Goal: Information Seeking & Learning: Learn about a topic

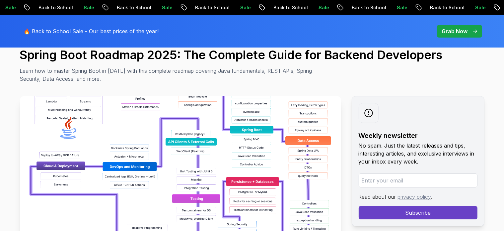
scroll to position [66, 0]
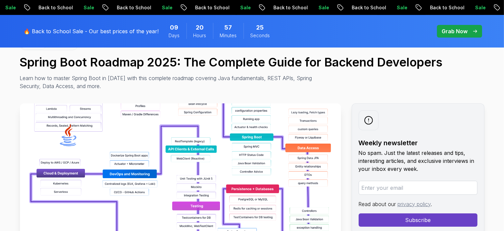
click at [73, 122] on img at bounding box center [180, 177] width 321 height 149
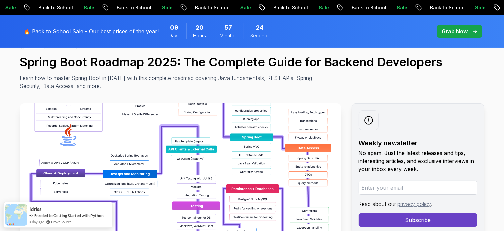
click at [78, 126] on img at bounding box center [180, 177] width 321 height 149
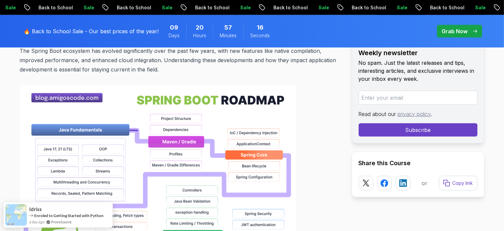
scroll to position [498, 0]
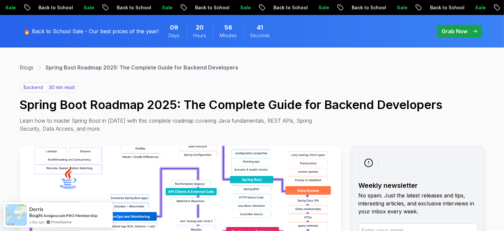
scroll to position [0, 0]
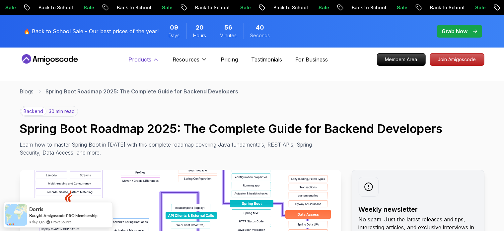
click at [146, 60] on p "Products" at bounding box center [139, 59] width 23 height 8
click at [153, 65] on button "Products" at bounding box center [143, 61] width 31 height 13
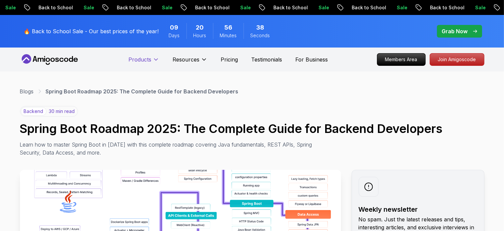
click at [151, 63] on button "Products" at bounding box center [143, 61] width 31 height 13
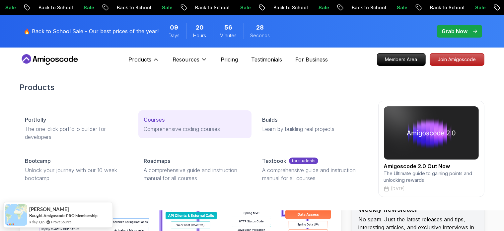
click at [198, 119] on div "Courses" at bounding box center [195, 119] width 103 height 8
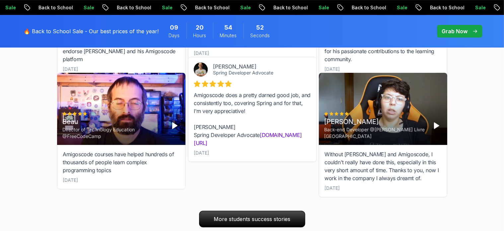
scroll to position [2223, 0]
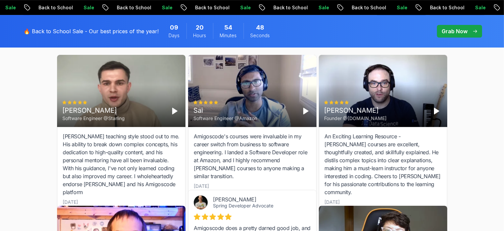
drag, startPoint x: 355, startPoint y: 130, endPoint x: 422, endPoint y: 186, distance: 87.2
click at [422, 186] on div "An Exciting Learning Resource - [PERSON_NAME] courses are excellent, thoughtful…" at bounding box center [383, 169] width 128 height 84
click at [422, 198] on div "[DATE]" at bounding box center [383, 201] width 117 height 7
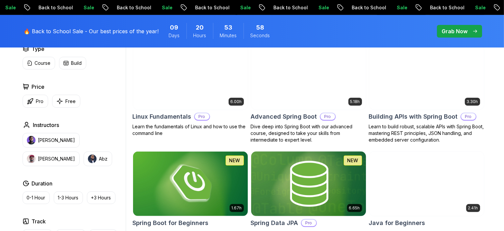
scroll to position [265, 0]
